Goal: Task Accomplishment & Management: Manage account settings

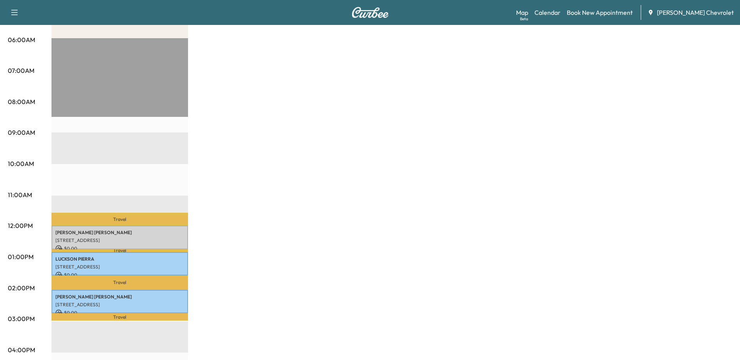
scroll to position [156, 0]
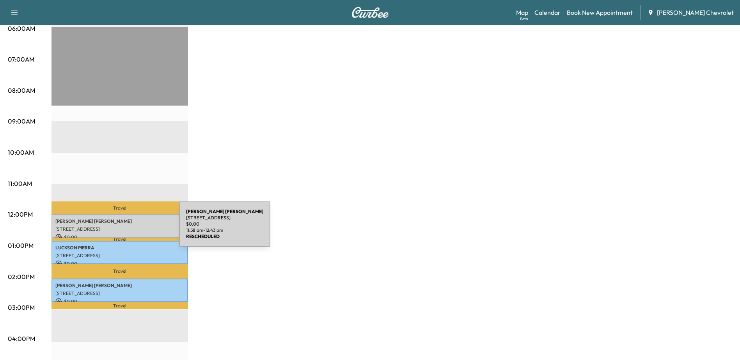
click at [120, 229] on p "[STREET_ADDRESS]" at bounding box center [119, 229] width 129 height 6
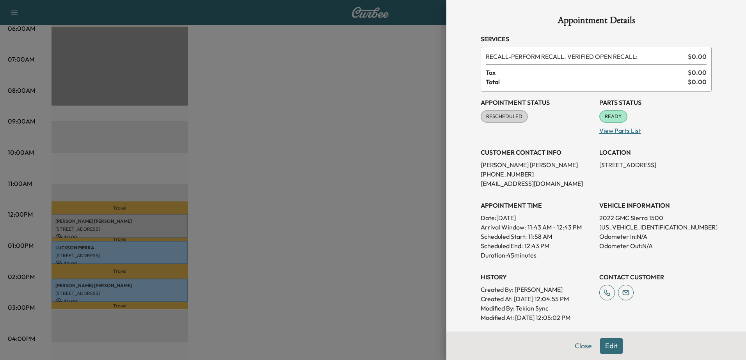
click at [610, 130] on p "View Parts List" at bounding box center [655, 129] width 112 height 12
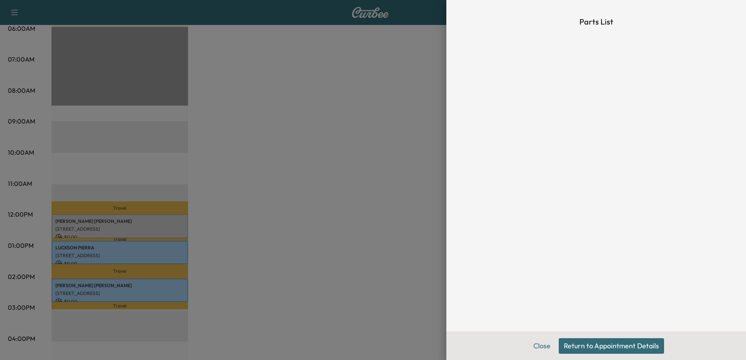
click at [607, 348] on button "Return to Appointment Details" at bounding box center [611, 347] width 105 height 16
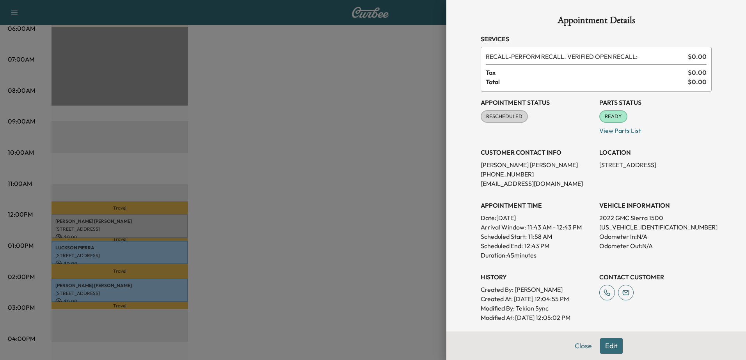
click at [603, 349] on button "Edit" at bounding box center [611, 347] width 23 height 16
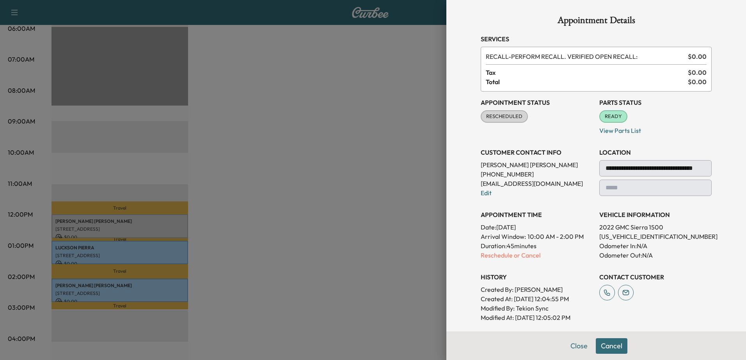
click at [596, 343] on button "Cancel" at bounding box center [612, 347] width 32 height 16
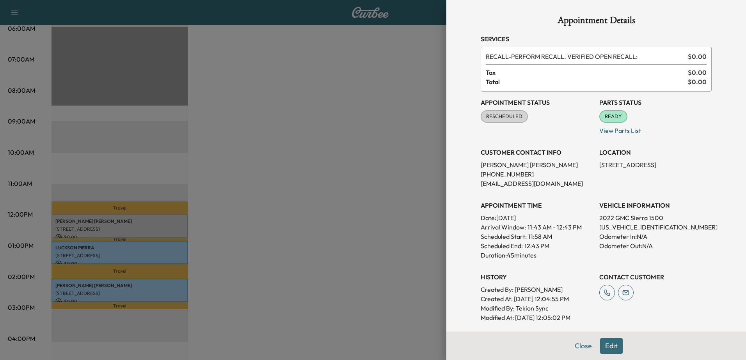
click at [578, 346] on button "Close" at bounding box center [582, 347] width 27 height 16
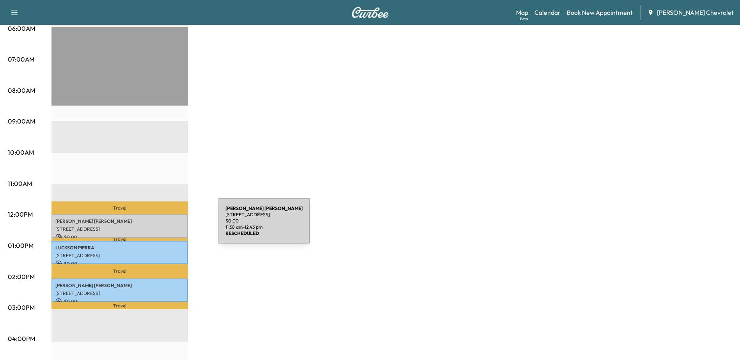
click at [160, 226] on p "[STREET_ADDRESS]" at bounding box center [119, 229] width 129 height 6
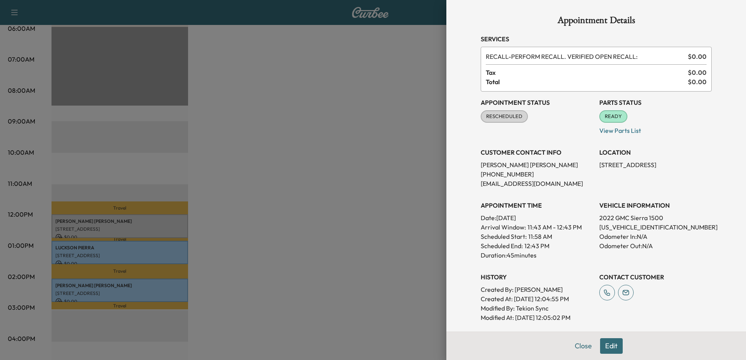
click at [609, 115] on span "READY" at bounding box center [613, 117] width 27 height 8
click at [373, 213] on div at bounding box center [373, 180] width 746 height 360
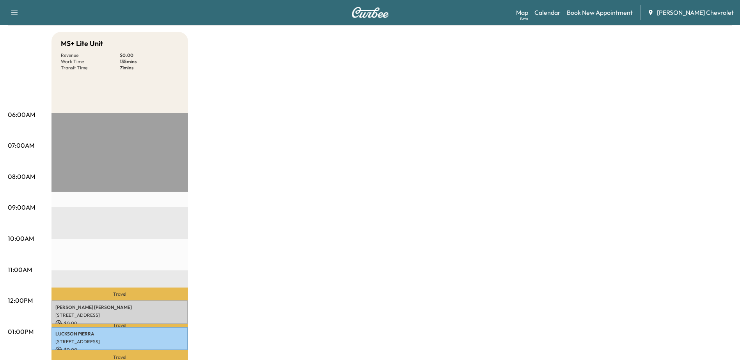
scroll to position [0, 0]
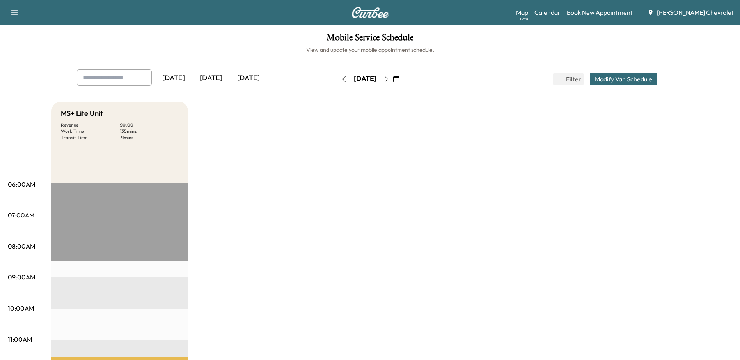
click at [403, 80] on button "button" at bounding box center [396, 79] width 13 height 12
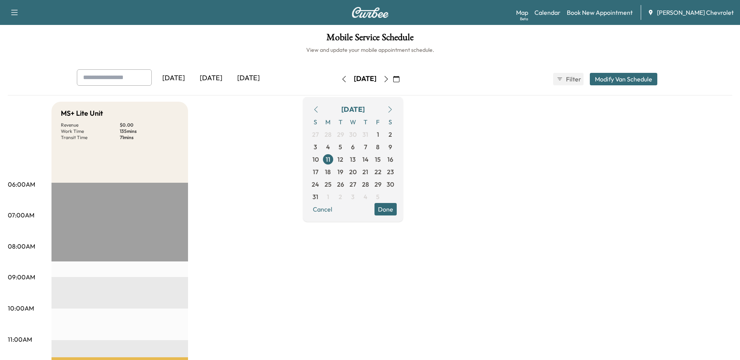
click at [393, 107] on icon "button" at bounding box center [390, 109] width 6 height 6
click at [331, 158] on span "15" at bounding box center [328, 159] width 6 height 9
click at [393, 109] on icon "button" at bounding box center [390, 109] width 6 height 6
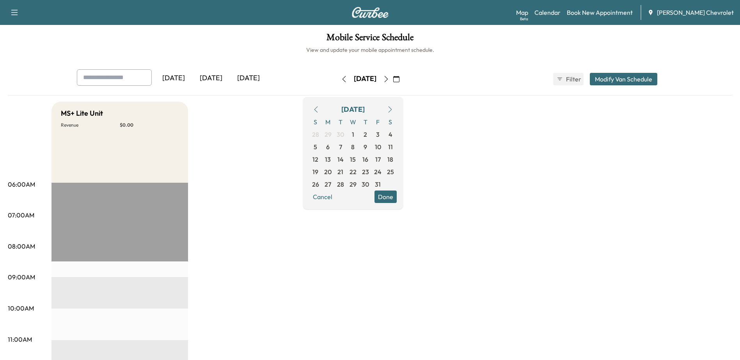
click at [393, 109] on icon "button" at bounding box center [390, 109] width 6 height 6
click at [319, 112] on icon "button" at bounding box center [316, 109] width 6 height 6
click at [323, 113] on button "button" at bounding box center [315, 109] width 13 height 12
click at [319, 110] on icon "button" at bounding box center [316, 109] width 6 height 6
click at [389, 80] on icon "button" at bounding box center [386, 79] width 6 height 6
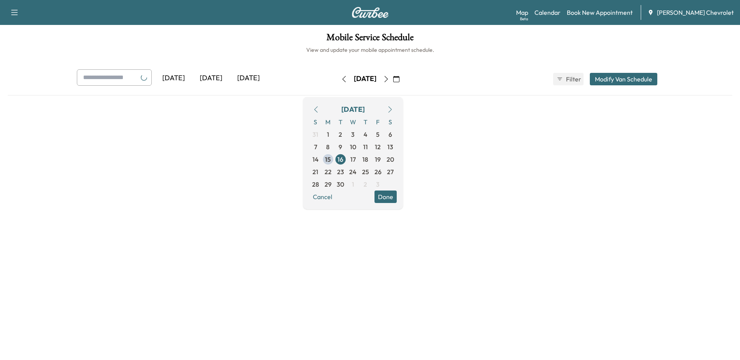
click at [389, 80] on icon "button" at bounding box center [386, 79] width 6 height 6
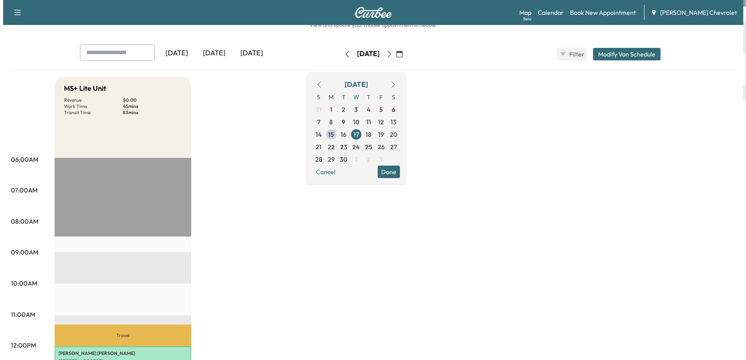
scroll to position [117, 0]
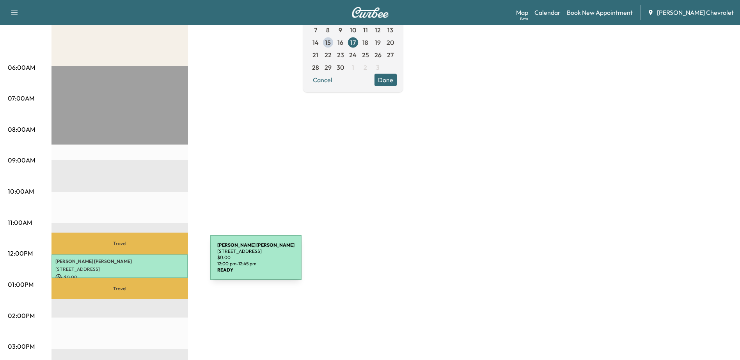
click at [152, 262] on p "[PERSON_NAME] [PERSON_NAME]" at bounding box center [119, 262] width 129 height 6
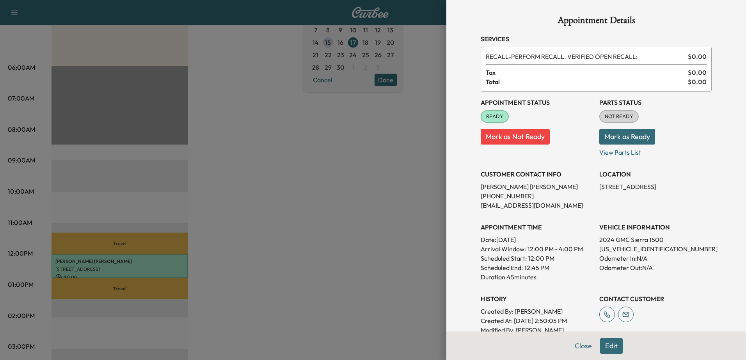
click at [519, 131] on button "Mark as Not Ready" at bounding box center [515, 137] width 69 height 16
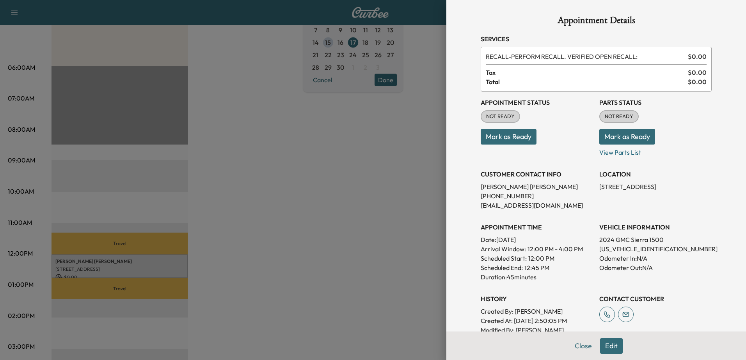
click at [500, 138] on button "Mark as Ready" at bounding box center [509, 137] width 56 height 16
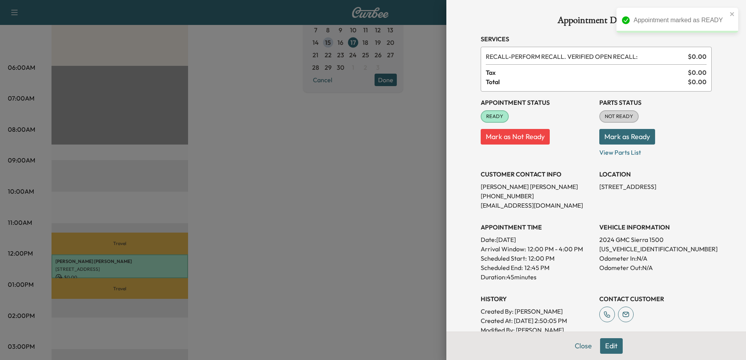
click at [620, 136] on button "Mark as Ready" at bounding box center [627, 137] width 56 height 16
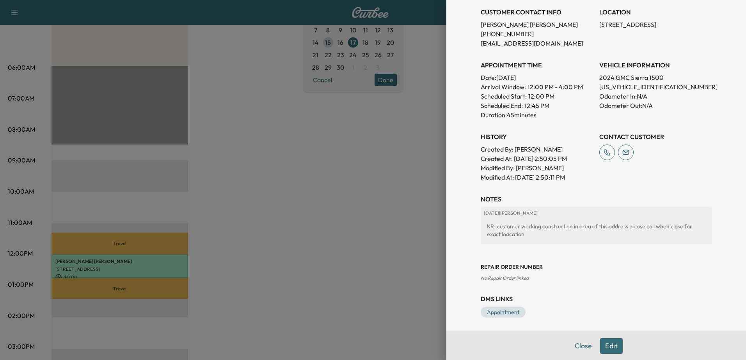
scroll to position [164, 0]
click at [601, 350] on button "Edit" at bounding box center [611, 347] width 23 height 16
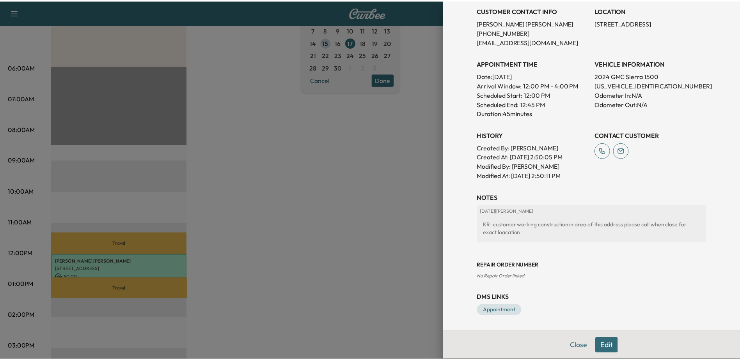
scroll to position [180, 0]
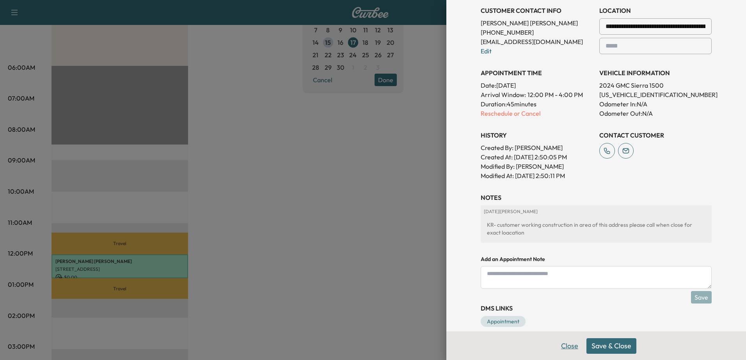
click at [567, 344] on button "Close" at bounding box center [569, 347] width 27 height 16
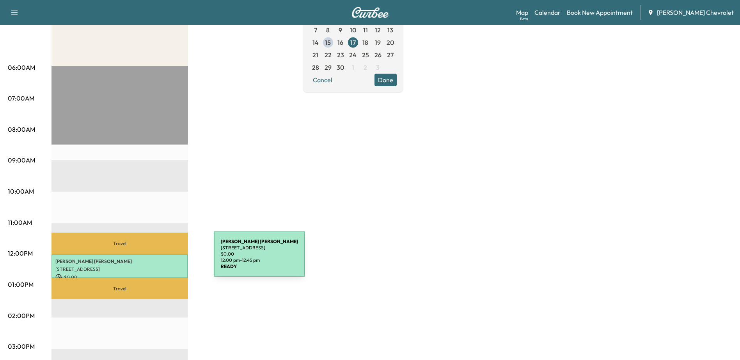
click at [155, 259] on p "[PERSON_NAME] [PERSON_NAME]" at bounding box center [119, 262] width 129 height 6
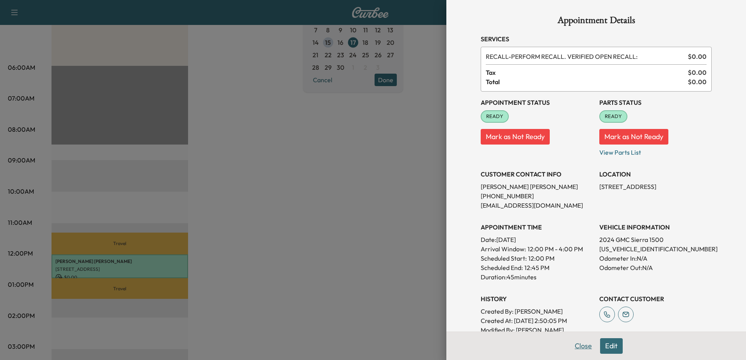
click at [578, 352] on button "Close" at bounding box center [582, 347] width 27 height 16
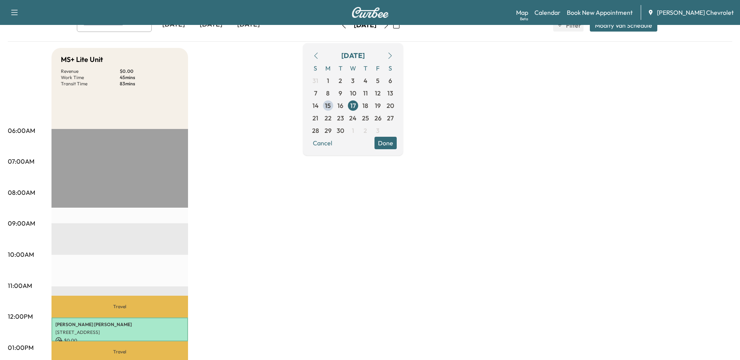
scroll to position [0, 0]
